Goal: Transaction & Acquisition: Purchase product/service

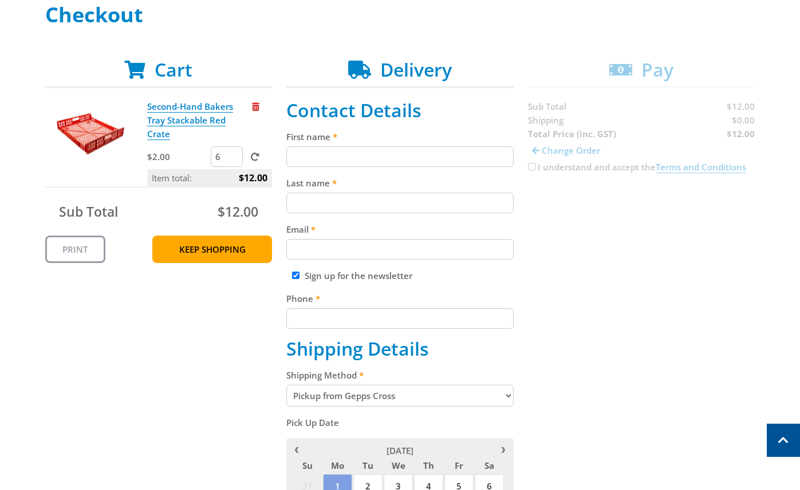
scroll to position [172, 0]
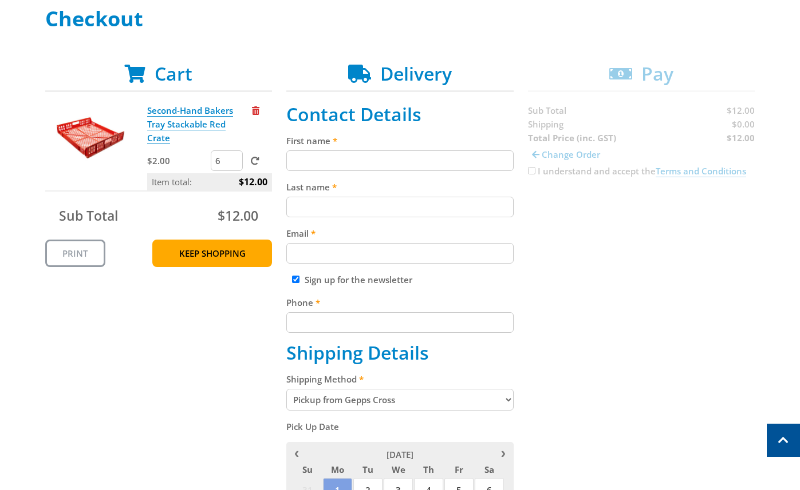
click at [361, 165] on input "First name" at bounding box center [399, 161] width 227 height 21
type input "[PERSON_NAME]"
type input "Balaza"
type input "[PERSON_NAME][EMAIL_ADDRESS][PERSON_NAME][DOMAIN_NAME]"
type input "0438837575"
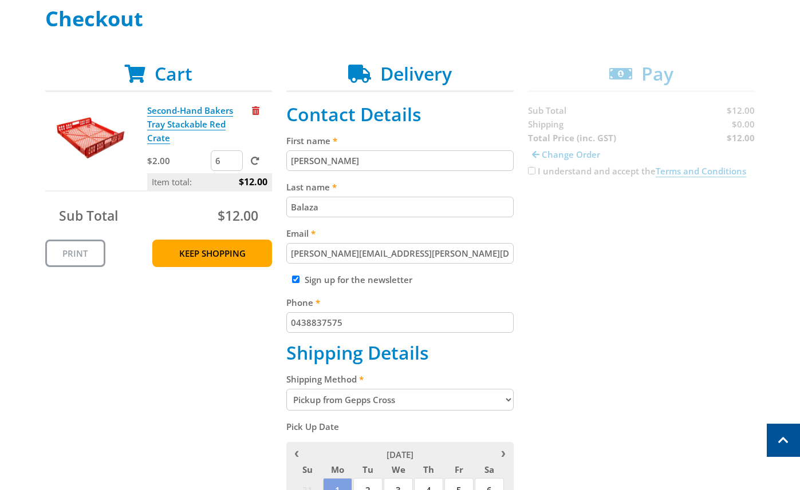
click at [439, 402] on select "Pickup from Gepps Cross Delivery" at bounding box center [399, 400] width 227 height 22
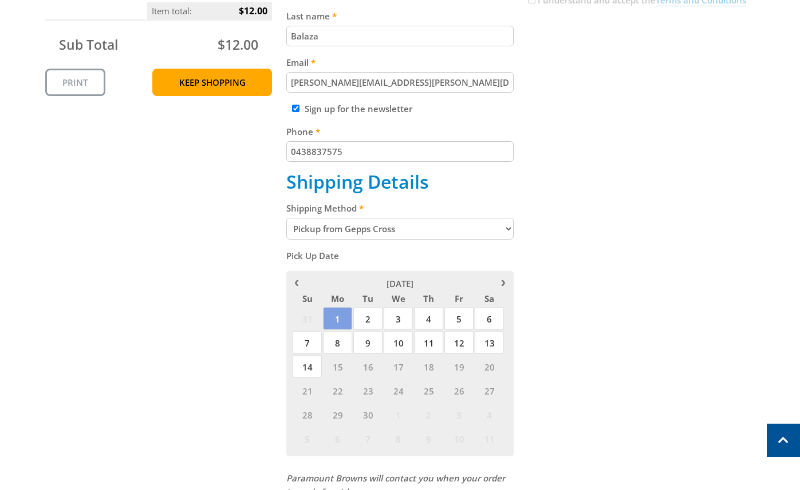
scroll to position [343, 0]
click at [462, 320] on span "5" at bounding box center [458, 318] width 29 height 23
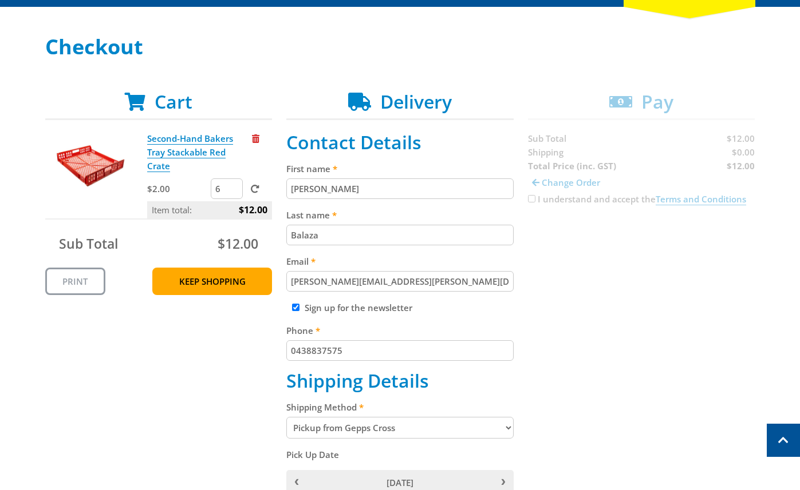
scroll to position [0, 0]
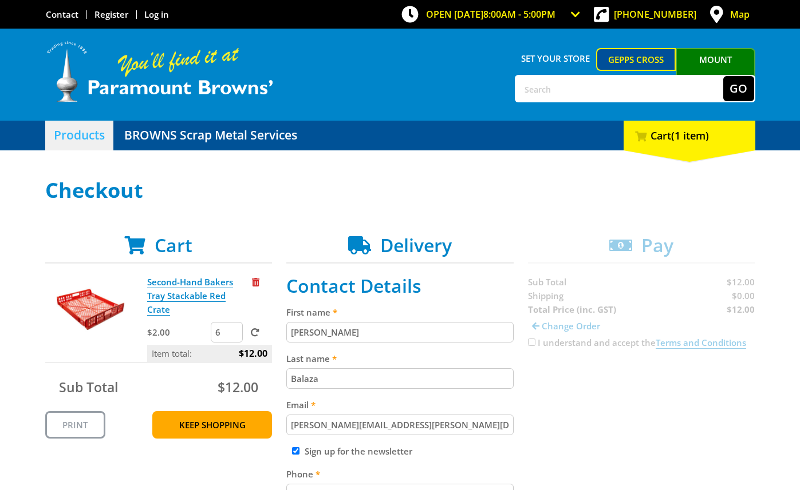
click at [65, 140] on link "Products" at bounding box center [79, 136] width 68 height 30
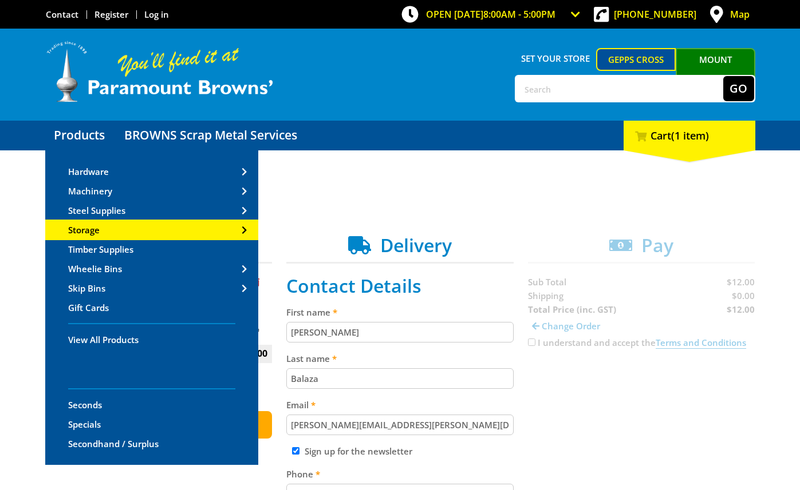
click at [224, 231] on link "Storage" at bounding box center [151, 230] width 213 height 18
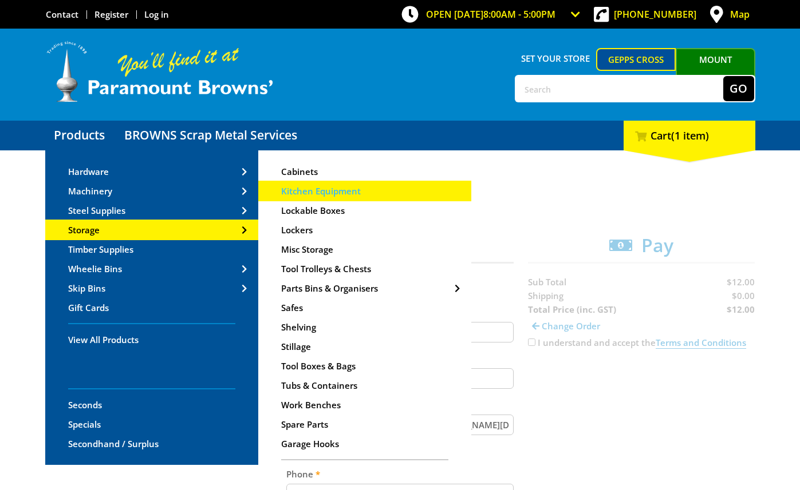
click at [352, 190] on span "Kitchen Equipment" at bounding box center [321, 190] width 80 height 11
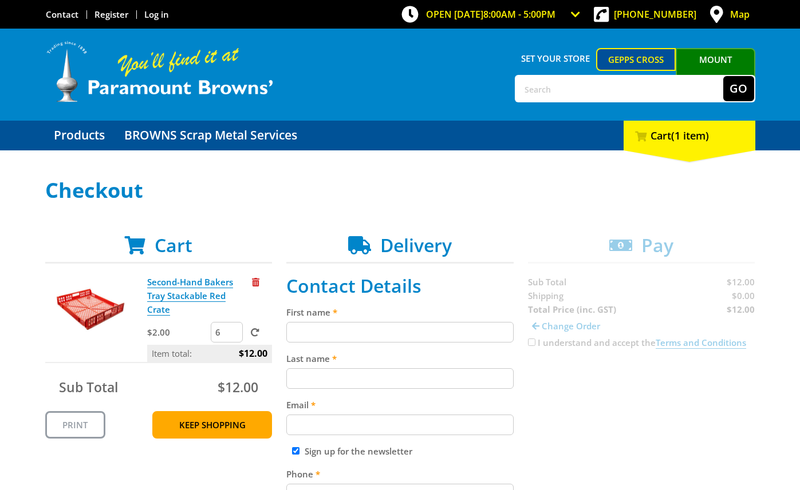
click at [346, 326] on input "First name" at bounding box center [399, 332] width 227 height 21
type input "[PERSON_NAME]"
type input "Balaza"
type input "[PERSON_NAME][EMAIL_ADDRESS][PERSON_NAME][DOMAIN_NAME]"
type input "0438837575"
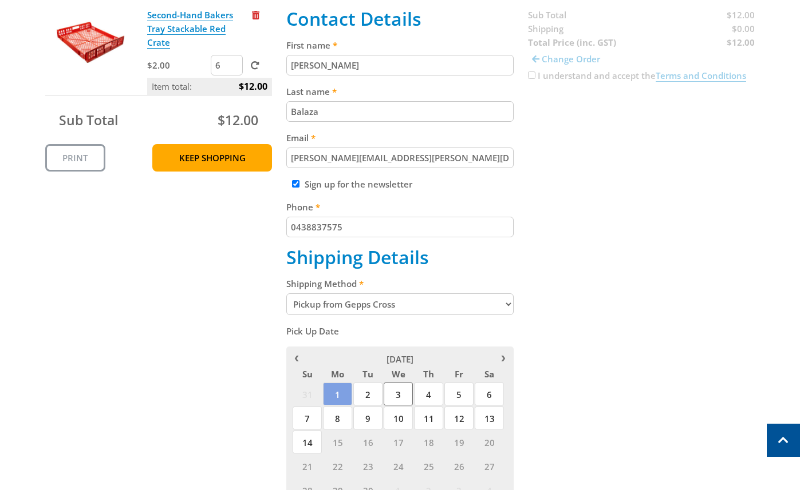
scroll to position [286, 0]
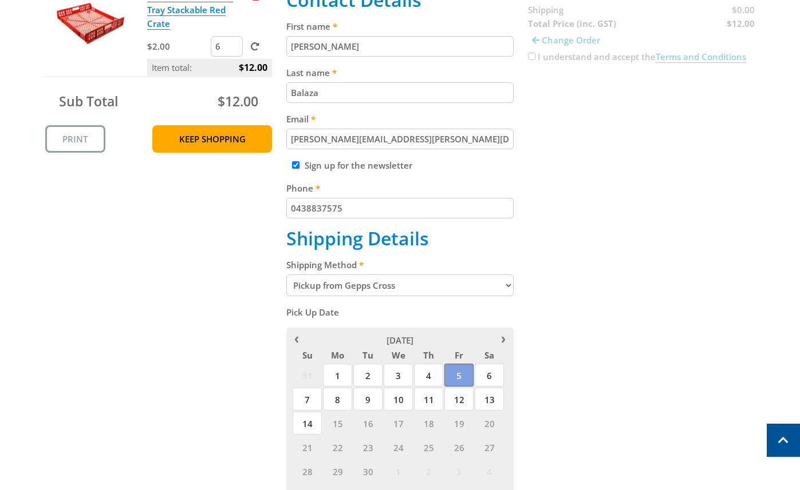
click at [464, 378] on span "5" at bounding box center [458, 375] width 29 height 23
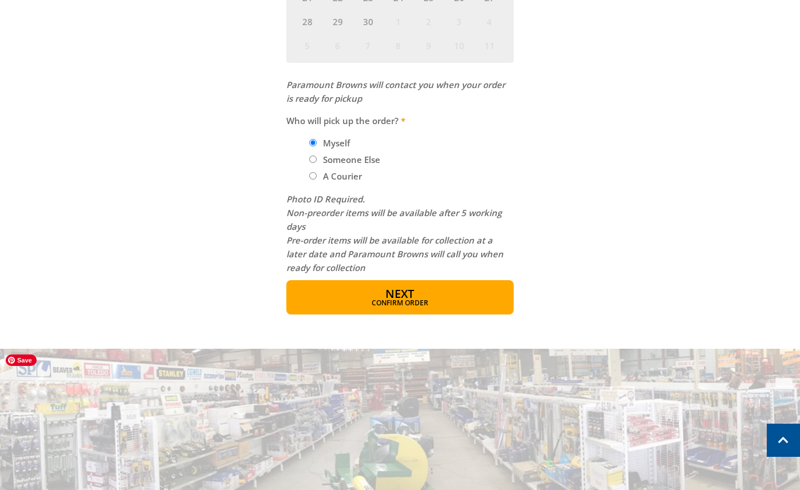
scroll to position [744, 0]
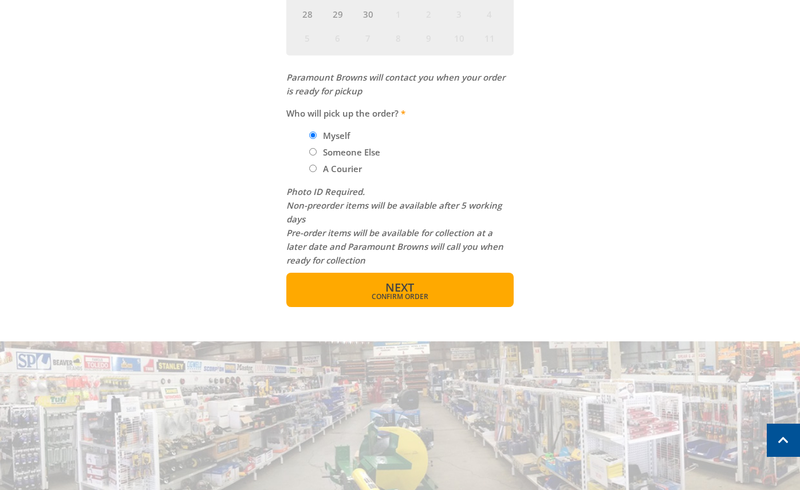
click at [391, 290] on span "Next" at bounding box center [399, 287] width 29 height 15
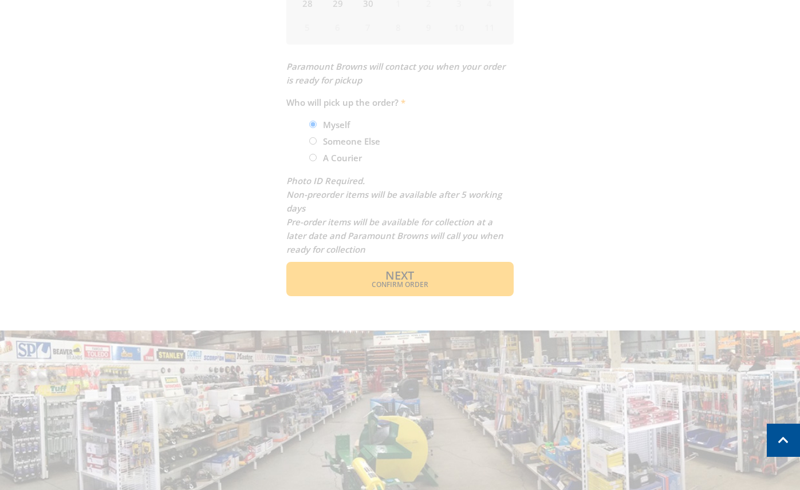
scroll to position [750, 0]
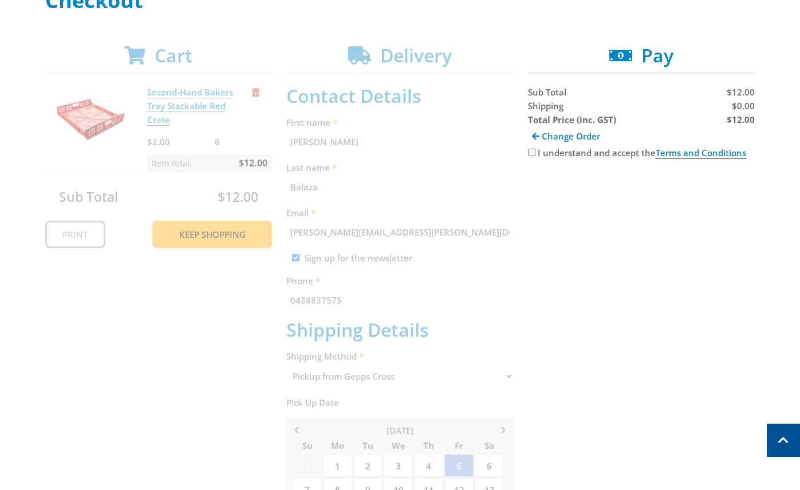
scroll to position [63, 0]
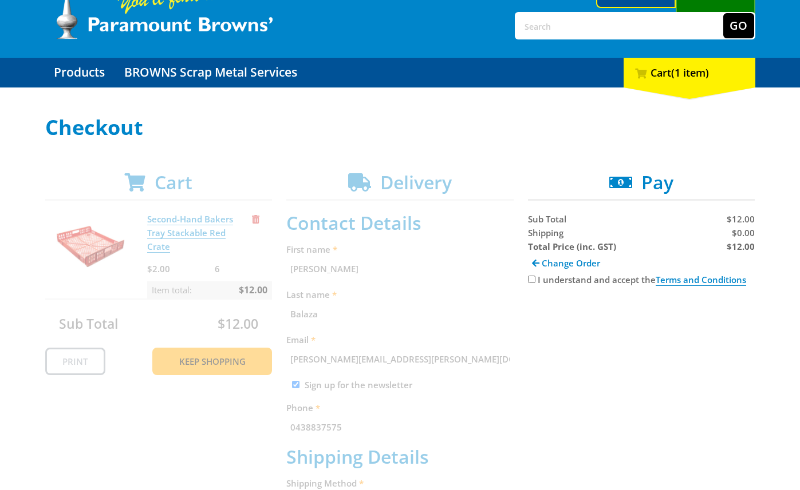
click at [528, 279] on input "I understand and accept the Terms and Conditions" at bounding box center [531, 279] width 7 height 7
checkbox input "true"
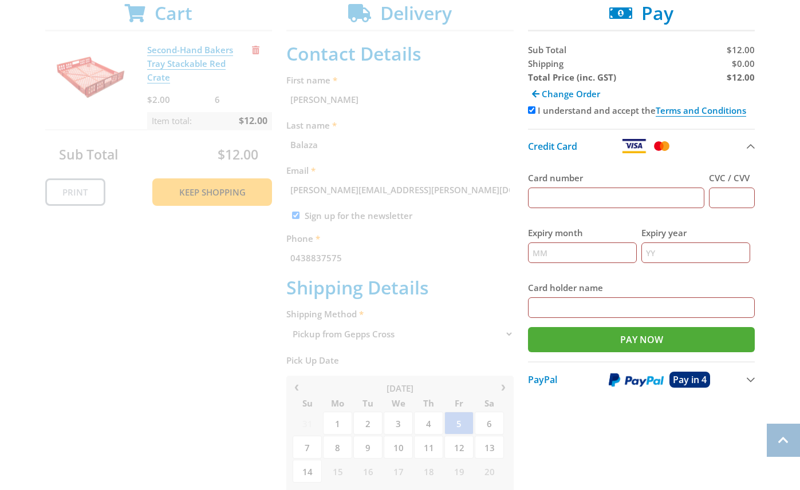
scroll to position [235, 0]
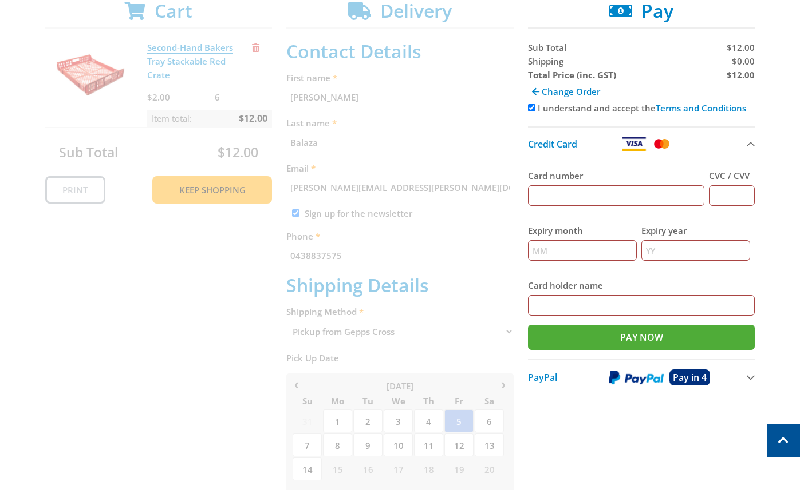
click at [635, 377] on img at bounding box center [635, 378] width 55 height 14
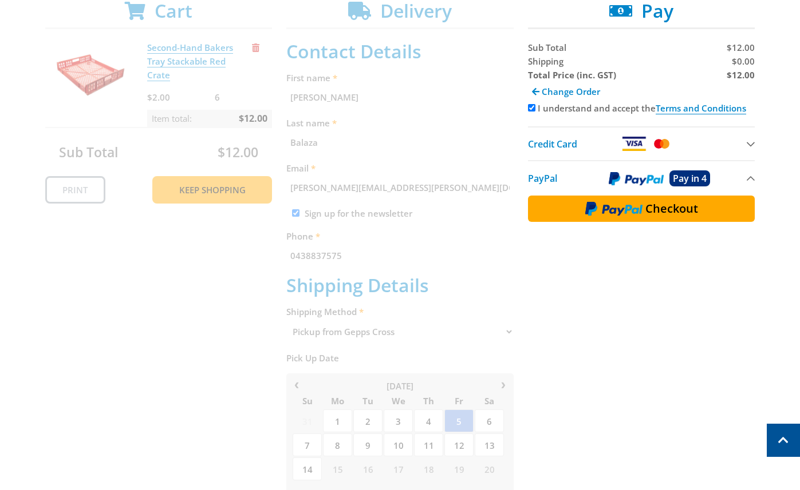
click at [640, 216] on img at bounding box center [613, 208] width 57 height 15
